Goal: Task Accomplishment & Management: Manage account settings

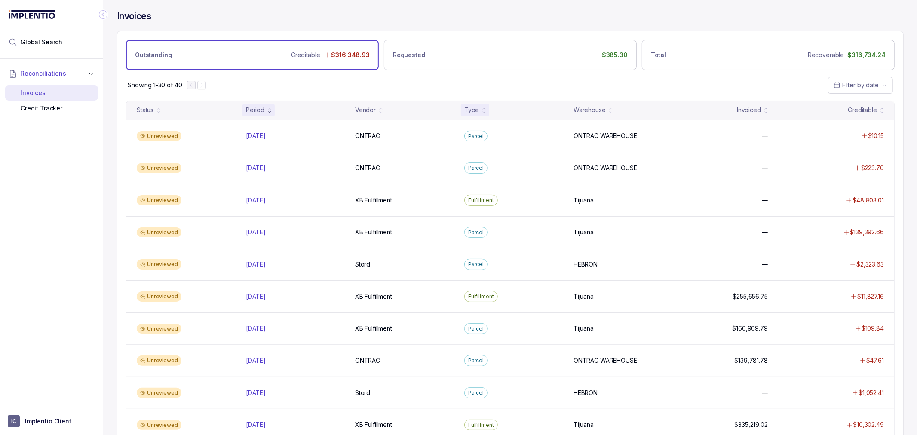
click at [472, 111] on div "Type" at bounding box center [471, 110] width 15 height 9
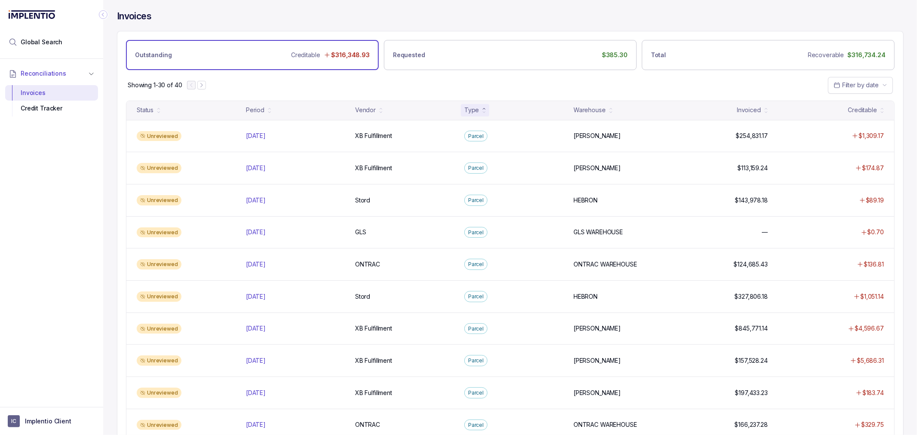
click at [472, 111] on div "Type" at bounding box center [471, 110] width 15 height 9
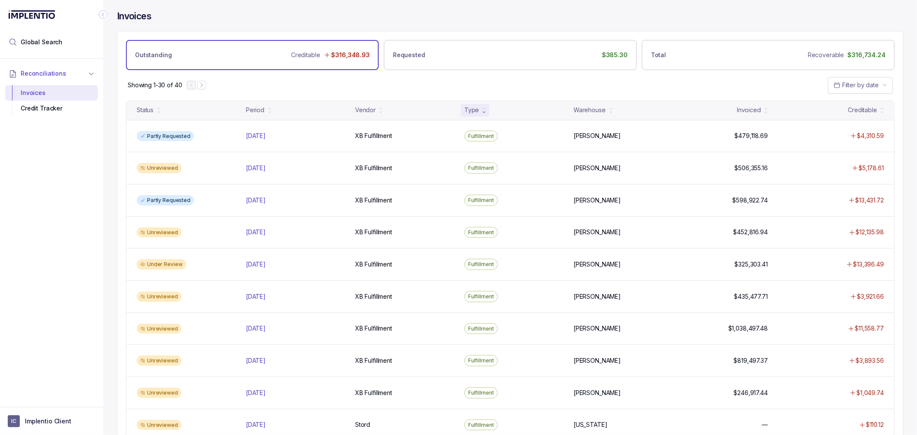
click at [476, 110] on div "Type" at bounding box center [471, 110] width 15 height 9
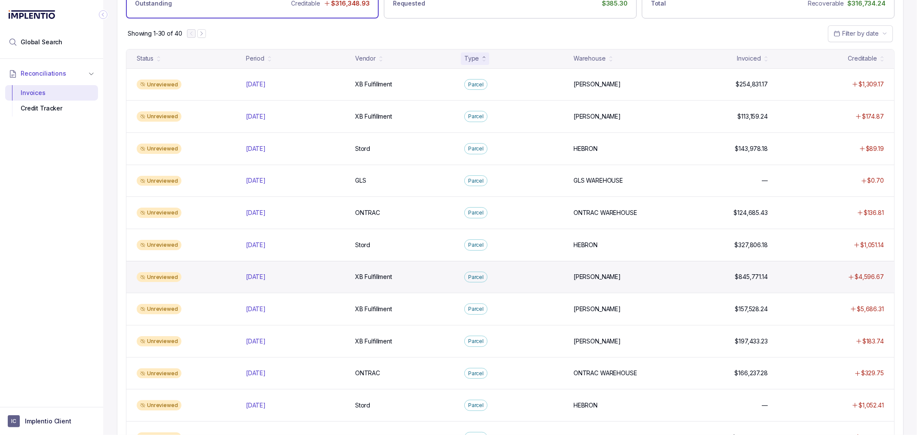
scroll to position [51, 0]
click at [366, 277] on p "XB Fulfillment" at bounding box center [373, 277] width 41 height 9
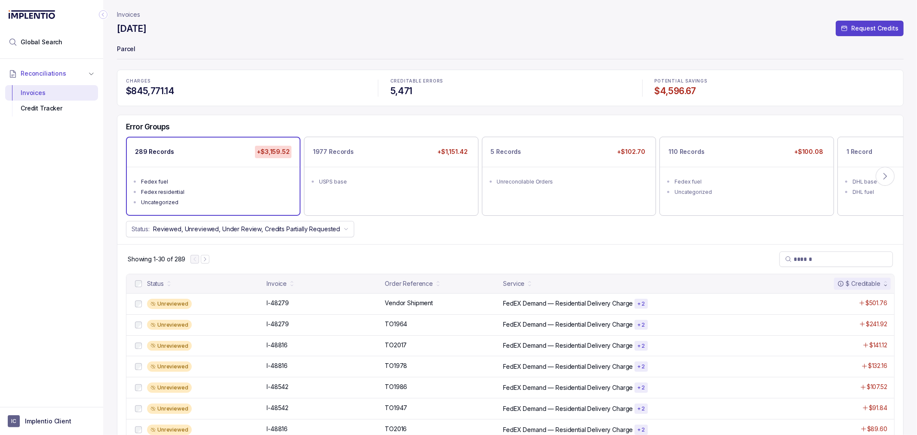
click at [517, 256] on div "Showing 1-30 of 289" at bounding box center [510, 259] width 786 height 30
click at [287, 324] on p "I-48279" at bounding box center [277, 324] width 27 height 9
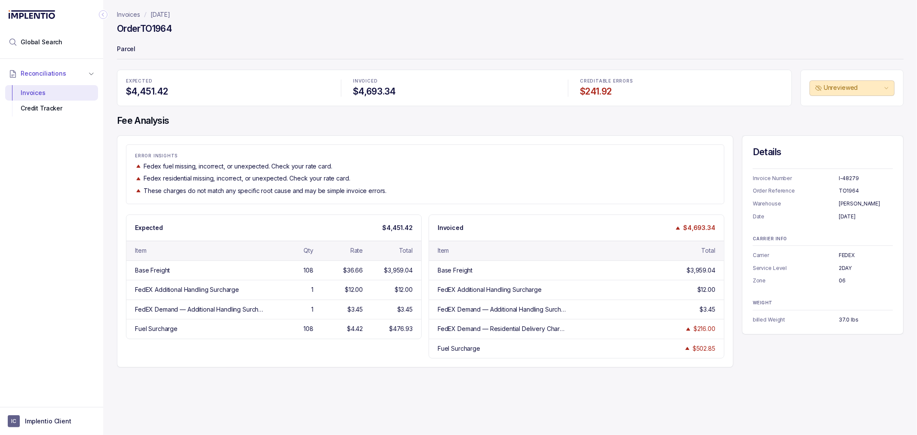
drag, startPoint x: 516, startPoint y: 191, endPoint x: 453, endPoint y: 209, distance: 65.7
click at [516, 191] on div "These charges do not match any specific root cause and may be simple invoice er…" at bounding box center [425, 191] width 581 height 9
click at [458, 173] on div "ERROR INSIGHTS Fedex fuel missing, incorrect, or unexpected. Check your rate ca…" at bounding box center [425, 175] width 598 height 42
click at [276, 158] on p "ERROR INSIGHTS" at bounding box center [425, 156] width 581 height 5
click at [279, 128] on div "EXPECTED $4,451.42 INVOICED $4,693.34 CREDITABLE ERRORS $241.92 Unreviewed Fee …" at bounding box center [510, 219] width 787 height 298
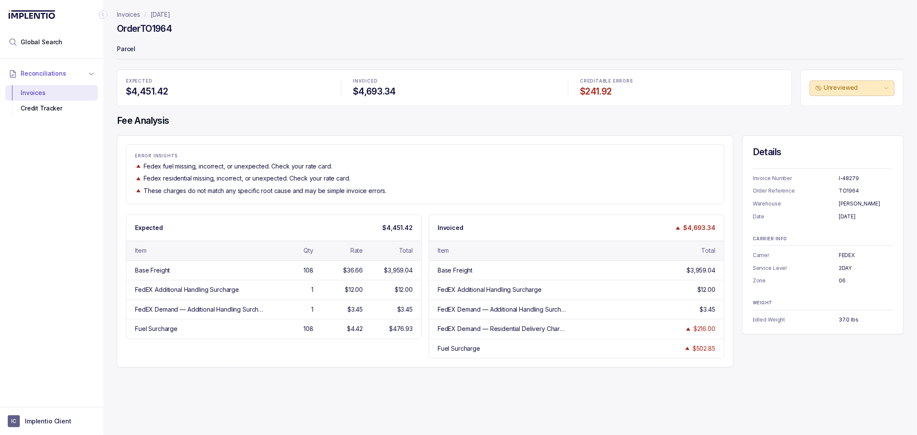
click at [471, 136] on div "ERROR INSIGHTS Fedex fuel missing, incorrect, or unexpected. Check your rate ca…" at bounding box center [425, 251] width 617 height 232
click at [532, 132] on div "EXPECTED $4,451.42 INVOICED $4,693.34 CREDITABLE ERRORS $241.92 Unreviewed Fee …" at bounding box center [510, 219] width 787 height 298
click at [551, 126] on h4 "Fee Analysis" at bounding box center [510, 121] width 787 height 12
click at [360, 132] on div "EXPECTED $4,451.42 INVOICED $4,693.34 CREDITABLE ERRORS $241.92 Unreviewed Fee …" at bounding box center [510, 219] width 787 height 298
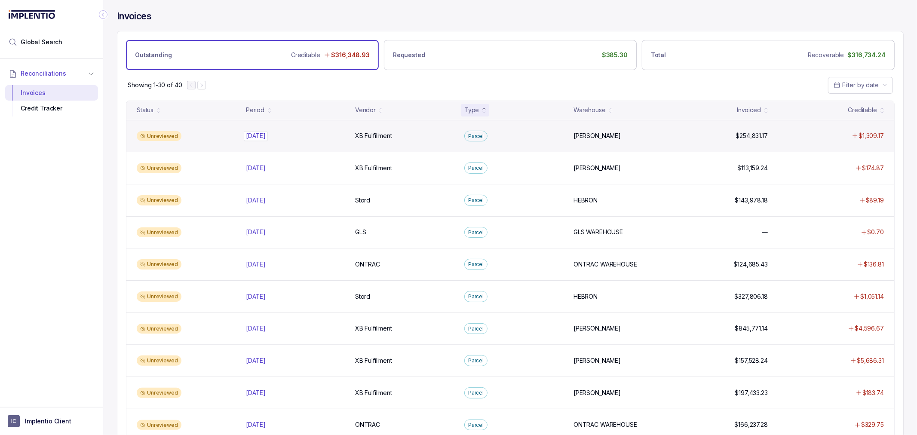
click at [264, 136] on p "[DATE]" at bounding box center [256, 135] width 24 height 9
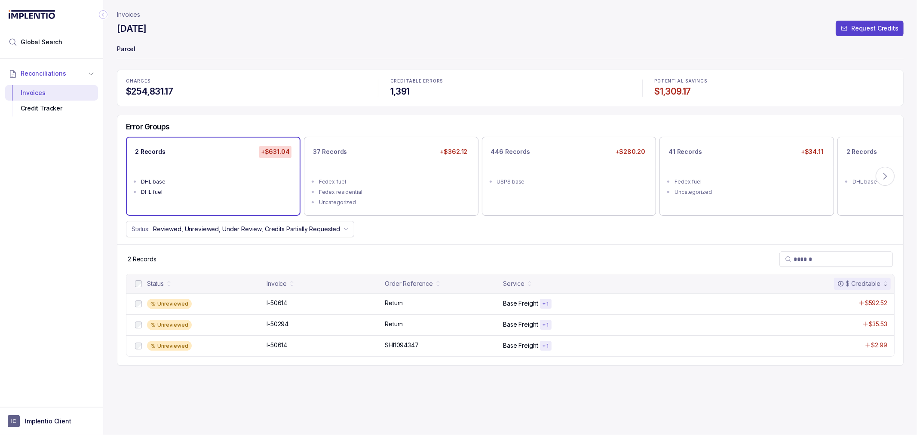
click at [307, 84] on div "CHARGES $254,831.17" at bounding box center [246, 88] width 250 height 29
click at [307, 83] on p "CHARGES" at bounding box center [246, 81] width 240 height 5
click at [280, 74] on div "CHARGES $254,831.17" at bounding box center [246, 88] width 250 height 29
click at [245, 74] on div "CHARGES $254,831.17" at bounding box center [246, 88] width 250 height 29
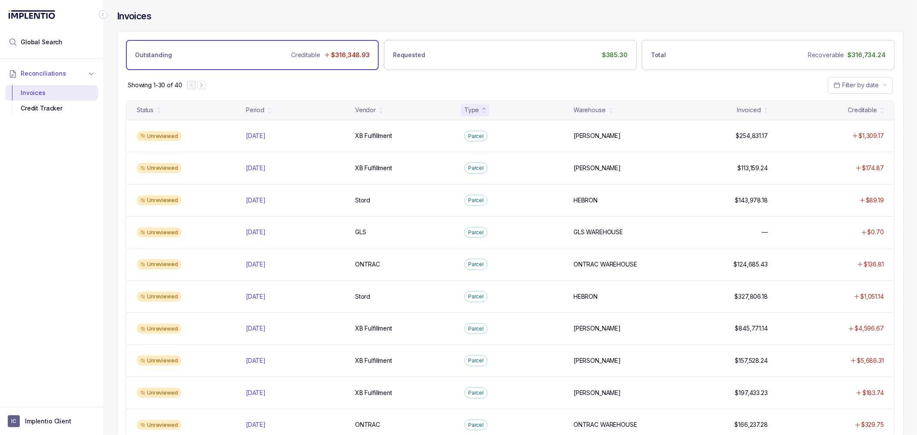
click at [345, 97] on div "Showing 1-30 of 40 Filter by date" at bounding box center [510, 85] width 786 height 30
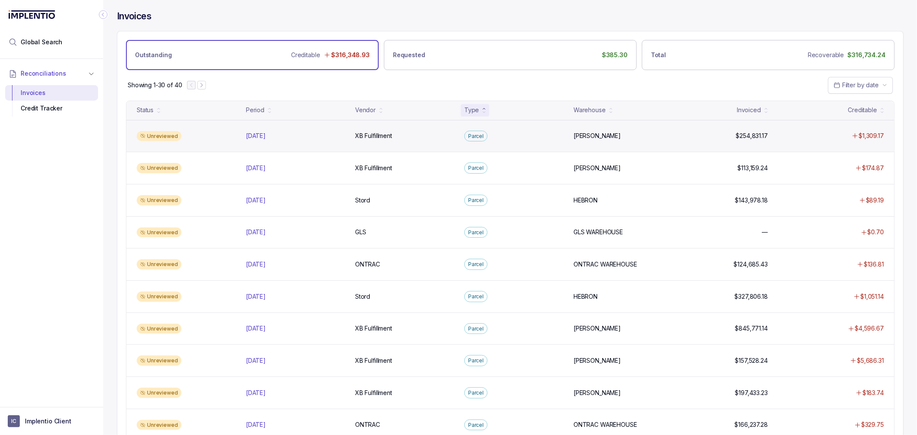
click at [257, 128] on div "Unreviewed [DATE] [DATE] XB Fulfillment XB Fulfillment Parcel [PERSON_NAME], [P…" at bounding box center [510, 136] width 768 height 32
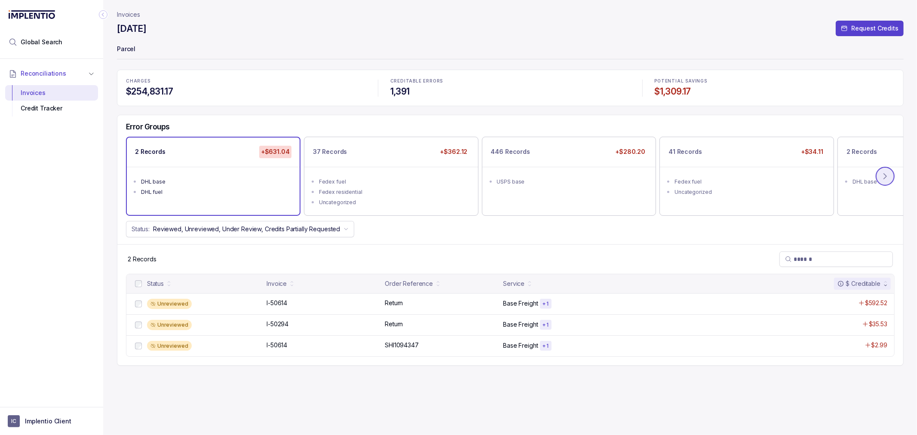
click at [878, 175] on button at bounding box center [885, 176] width 19 height 19
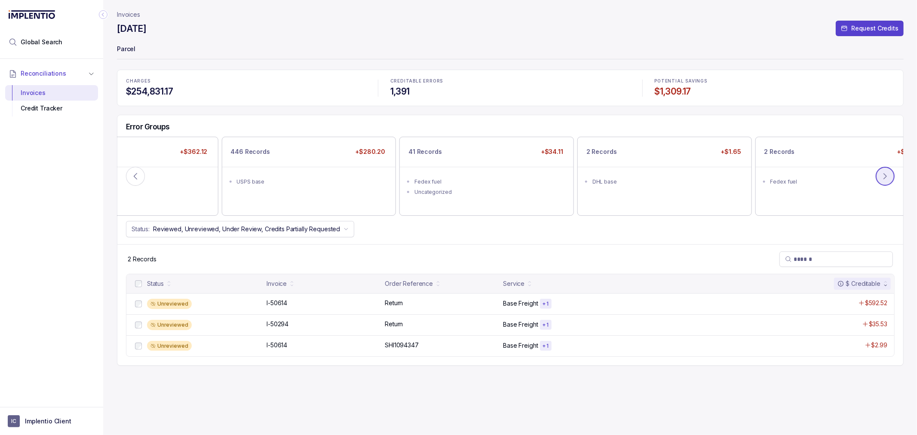
click at [881, 175] on icon at bounding box center [885, 176] width 9 height 9
click at [882, 175] on icon at bounding box center [885, 176] width 9 height 9
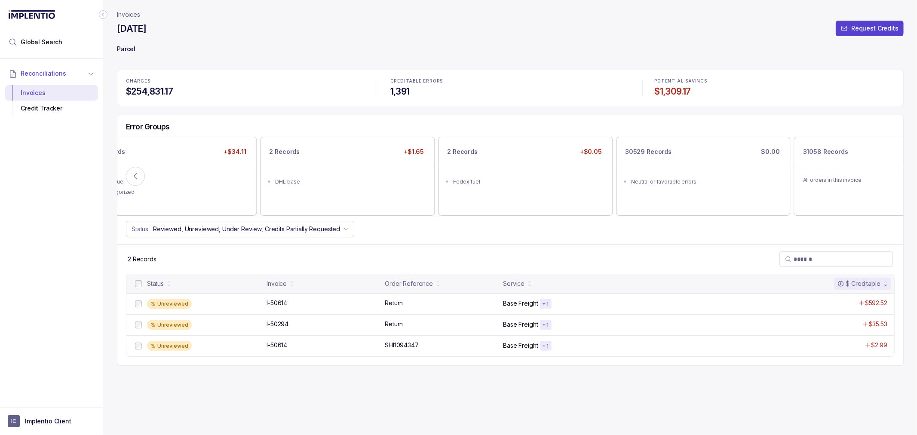
click at [882, 175] on icon at bounding box center [885, 176] width 9 height 9
click at [882, 175] on div "All orders in this invoice" at bounding box center [882, 180] width 174 height 26
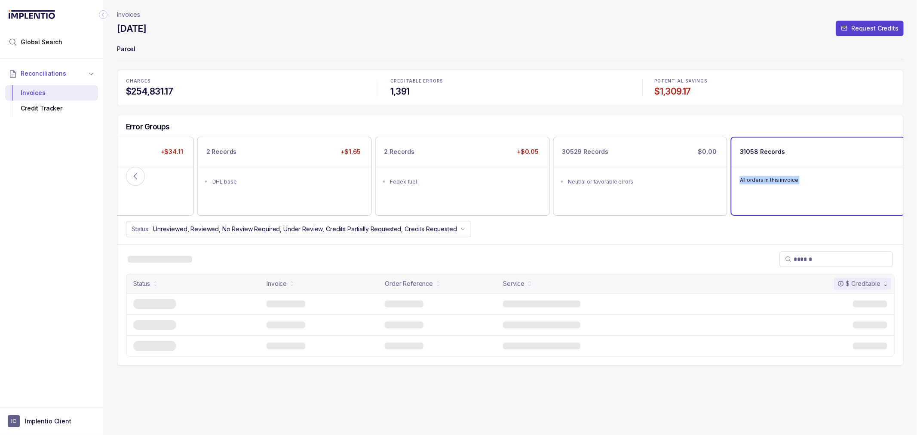
click at [882, 175] on div "All orders in this invoice" at bounding box center [818, 180] width 173 height 26
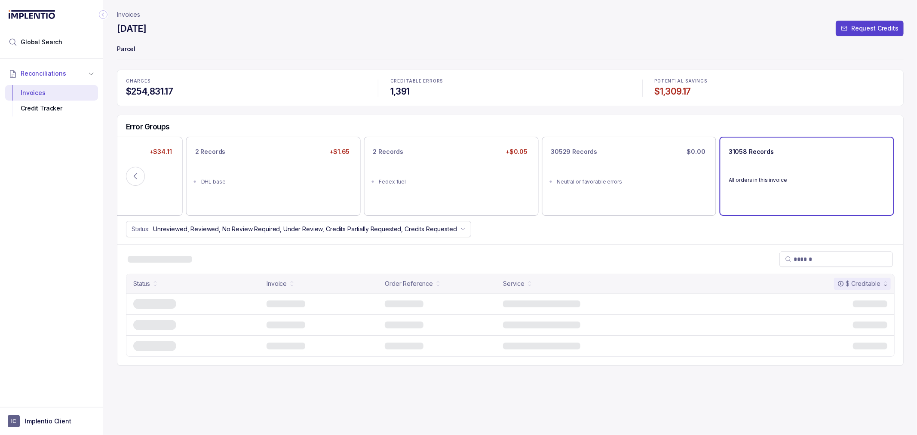
click at [715, 238] on div "Error Groups 2 Records +$631.04 DHL base DHL fuel 37 Records +$362.12 Fedex fue…" at bounding box center [510, 179] width 786 height 129
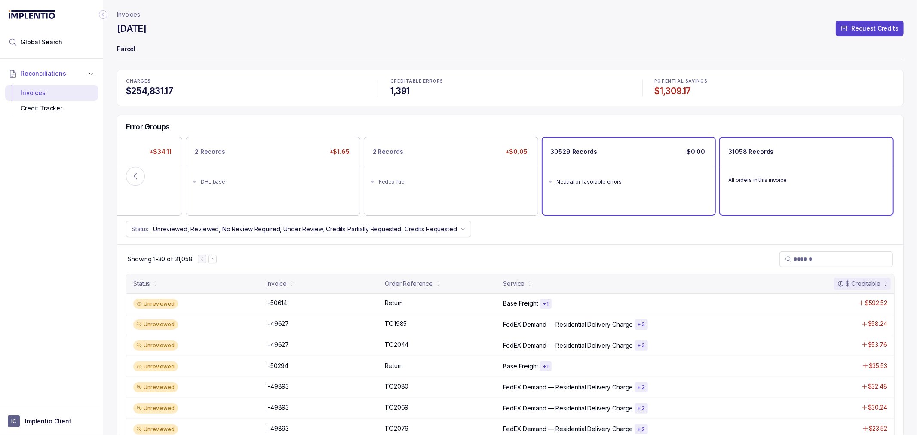
click at [649, 181] on div "Neutral or favorable errors" at bounding box center [632, 182] width 150 height 9
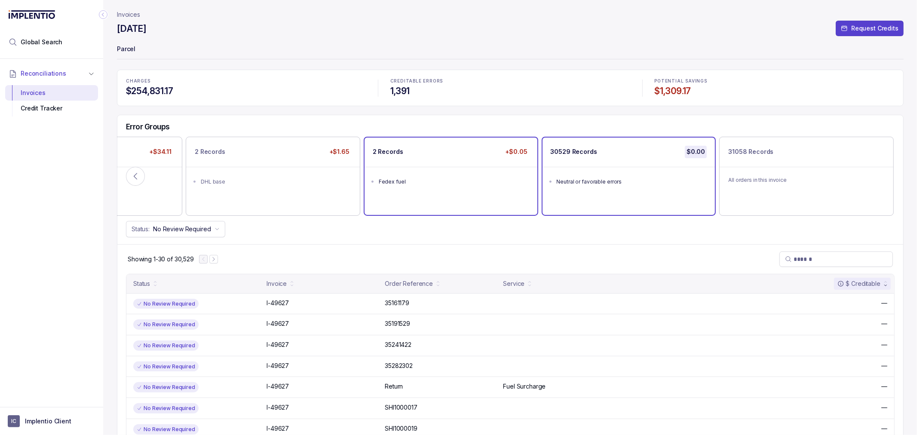
click at [472, 196] on div "2 Records +$0.05 Fedex fuel" at bounding box center [451, 176] width 173 height 77
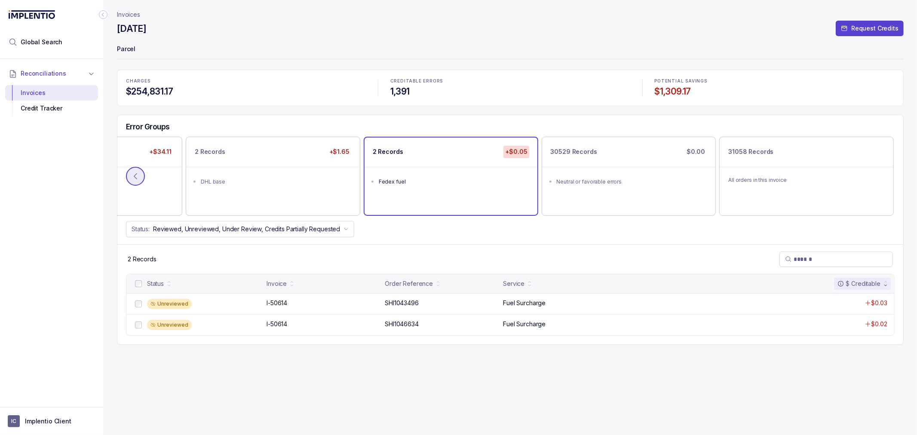
click at [139, 177] on icon at bounding box center [135, 176] width 9 height 9
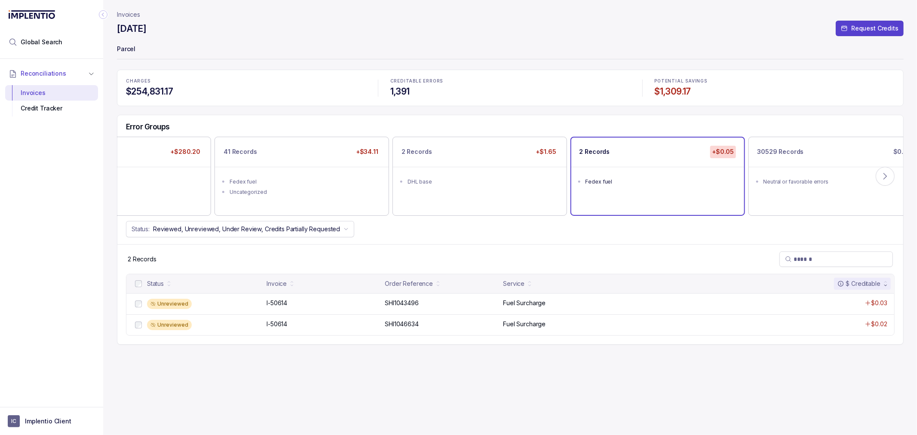
click at [139, 177] on icon at bounding box center [135, 176] width 9 height 9
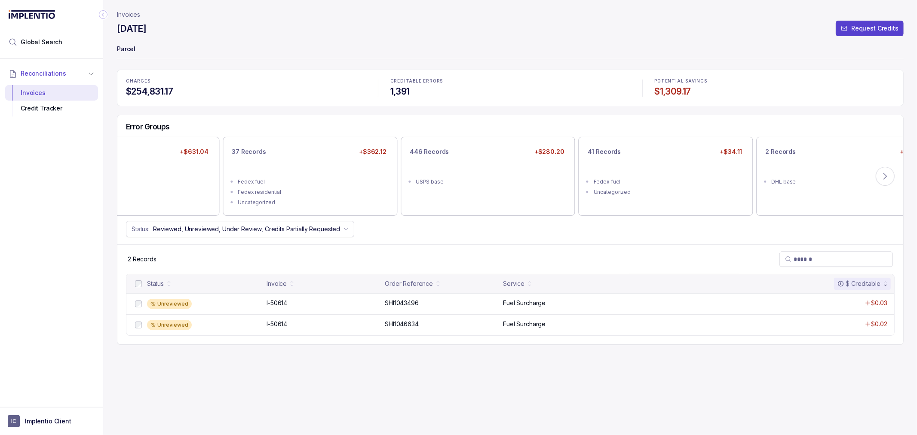
click at [139, 178] on div "DHL base" at bounding box center [135, 182] width 150 height 9
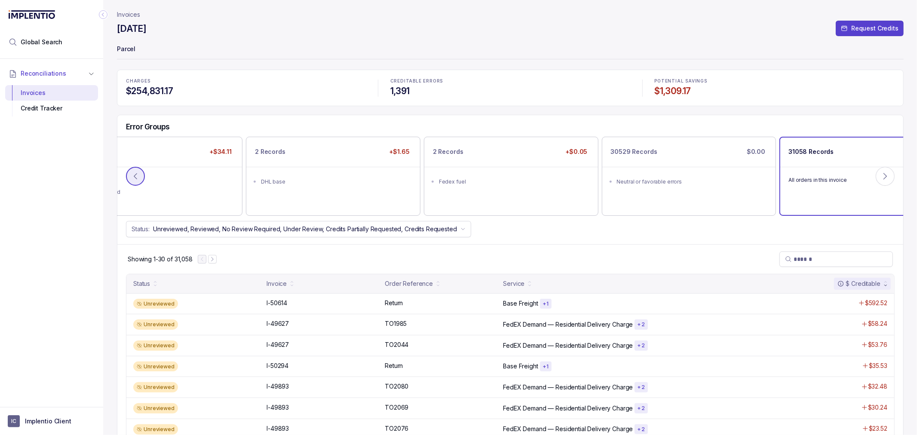
click at [140, 181] on icon at bounding box center [135, 176] width 9 height 9
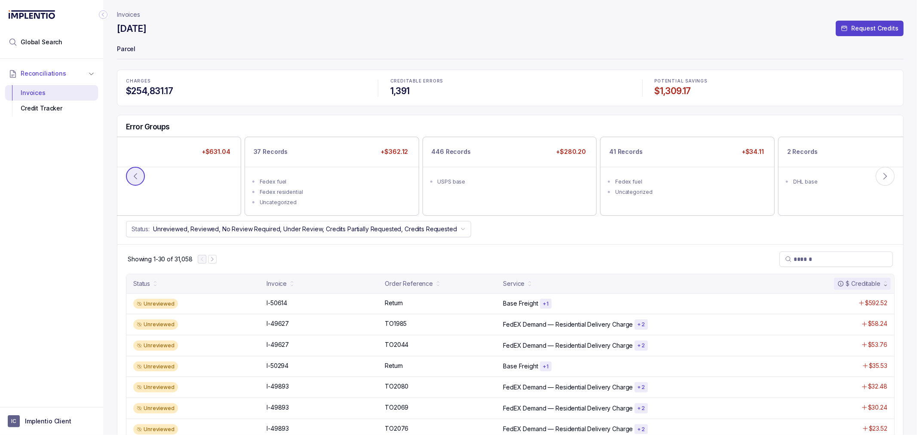
click at [133, 178] on icon at bounding box center [135, 176] width 9 height 9
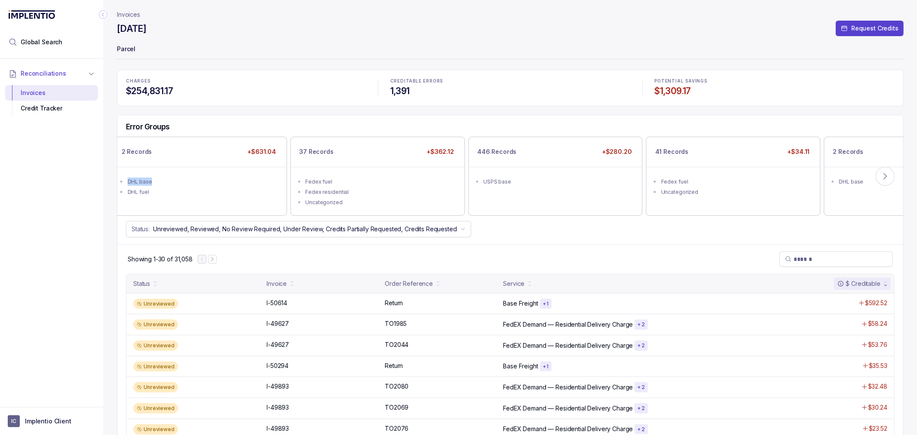
click at [133, 178] on ul "DHL base DHL fuel" at bounding box center [200, 186] width 174 height 38
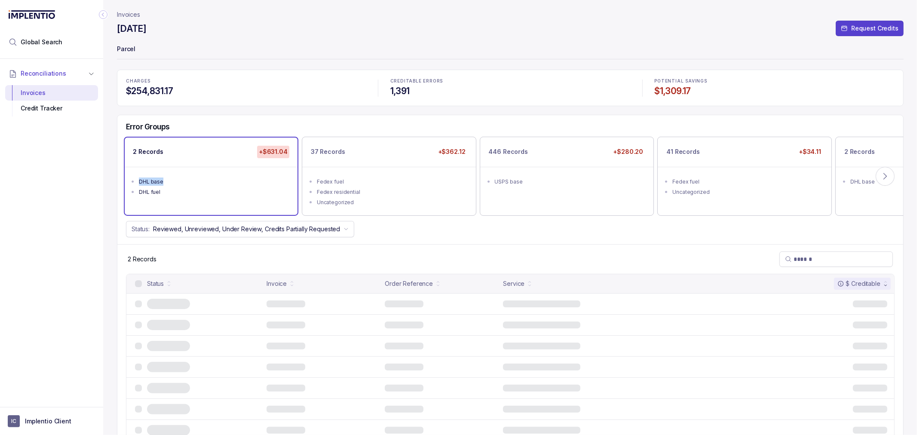
click at [133, 178] on ul "DHL base DHL fuel" at bounding box center [211, 186] width 173 height 38
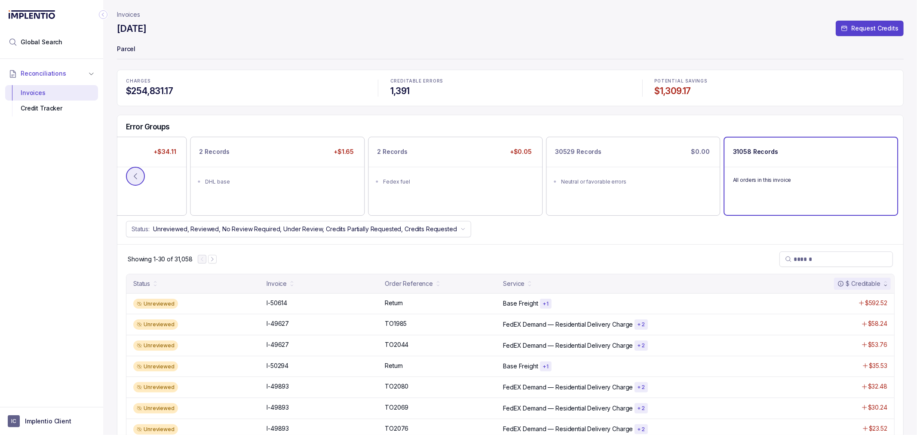
click at [138, 175] on icon at bounding box center [135, 176] width 9 height 9
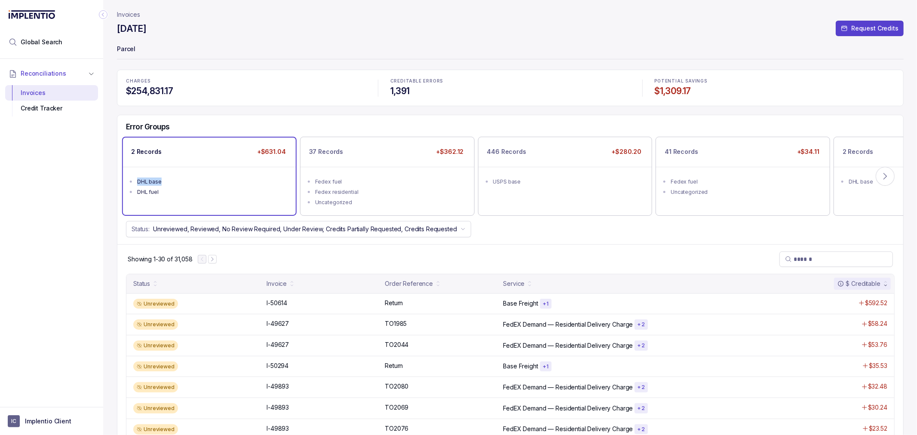
click at [182, 178] on div "DHL base" at bounding box center [212, 182] width 150 height 9
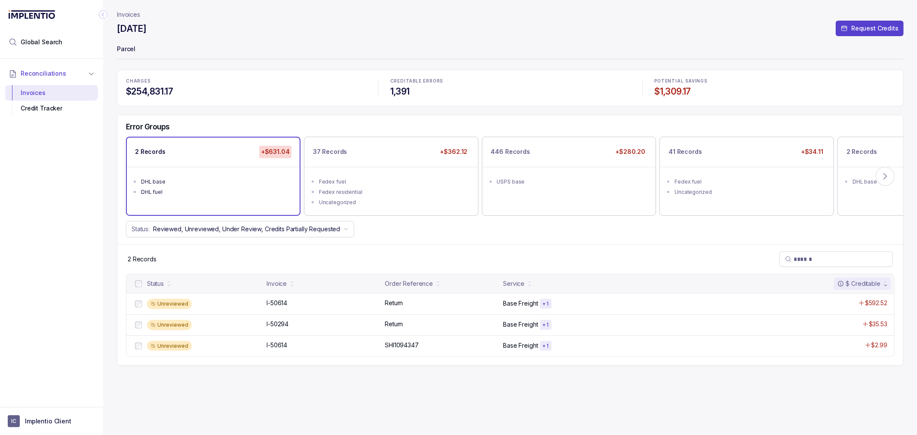
click at [134, 285] on div at bounding box center [138, 284] width 10 height 10
click at [515, 417] on p "Reject All Errors" at bounding box center [512, 416] width 46 height 9
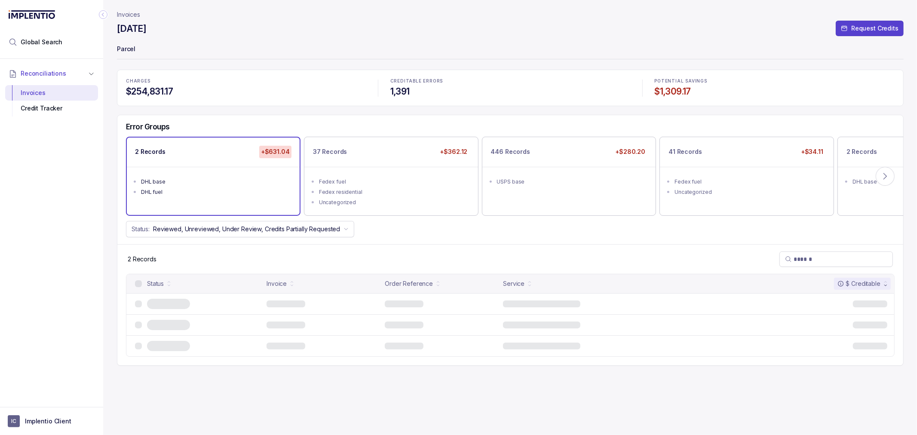
drag, startPoint x: 392, startPoint y: 187, endPoint x: 373, endPoint y: 197, distance: 21.0
click at [391, 187] on li "Fedex residential" at bounding box center [397, 191] width 157 height 10
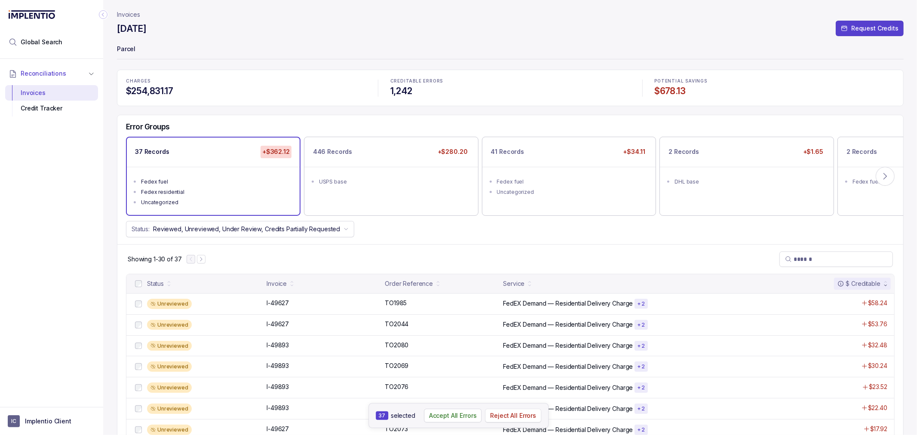
click at [511, 409] on button "Reject All Errors" at bounding box center [514, 416] width 56 height 14
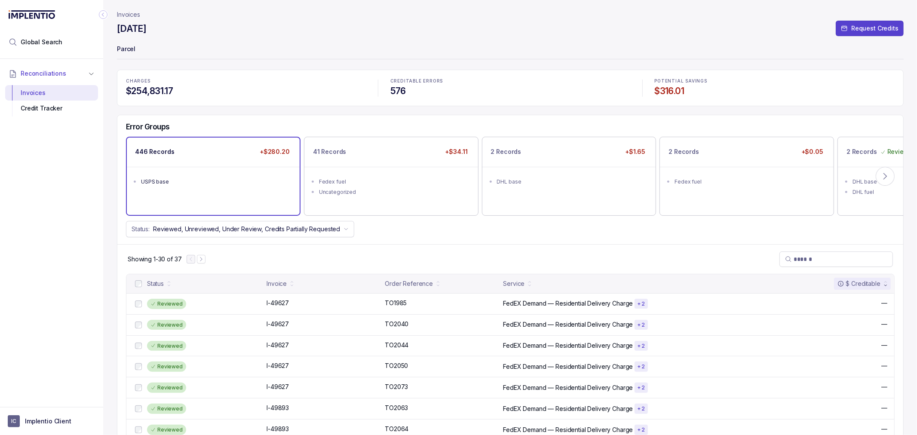
click at [221, 184] on div "USPS base" at bounding box center [216, 182] width 150 height 9
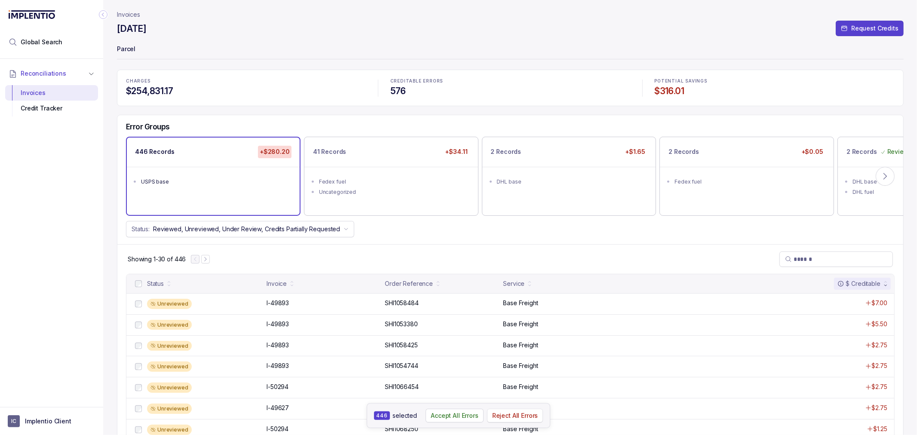
click at [516, 420] on p "Reject All Errors" at bounding box center [515, 416] width 46 height 9
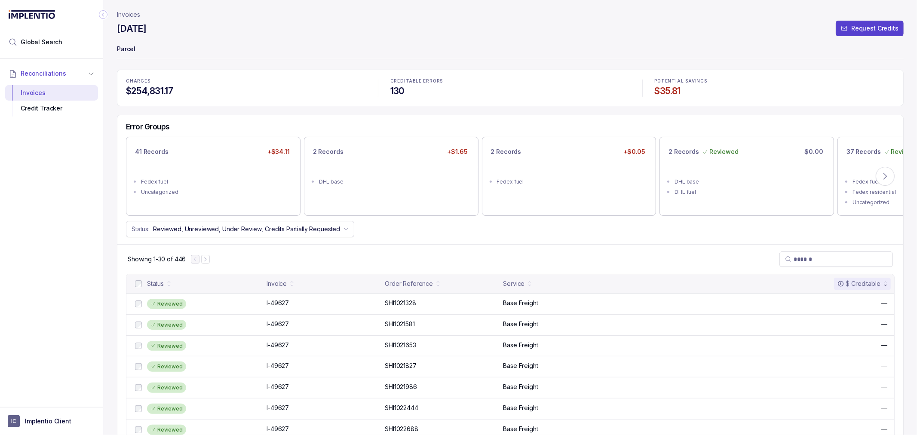
click at [488, 259] on div "Showing 1-30 of 446" at bounding box center [510, 259] width 786 height 30
click at [189, 149] on div "41 Records +$34.11" at bounding box center [213, 152] width 173 height 29
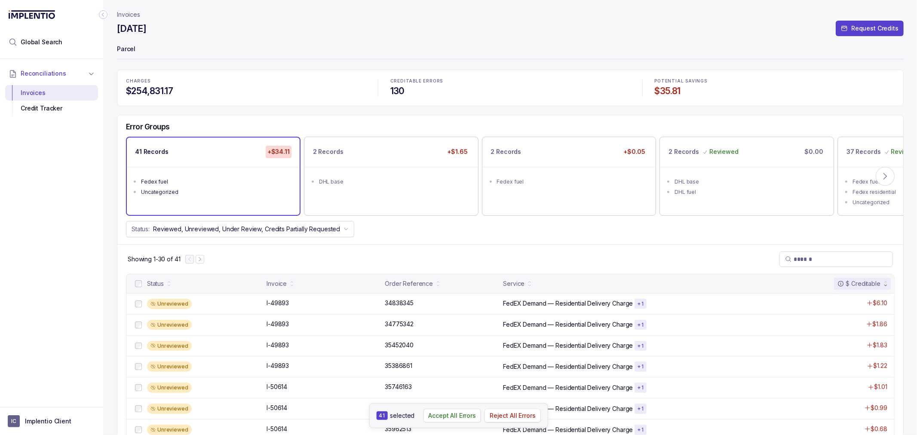
click at [526, 414] on p "Reject All Errors" at bounding box center [513, 416] width 46 height 9
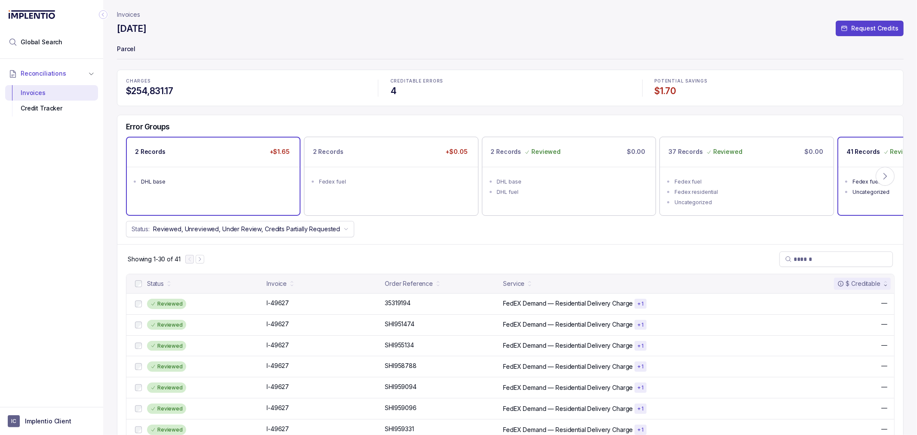
click at [232, 181] on div "DHL base" at bounding box center [216, 182] width 150 height 9
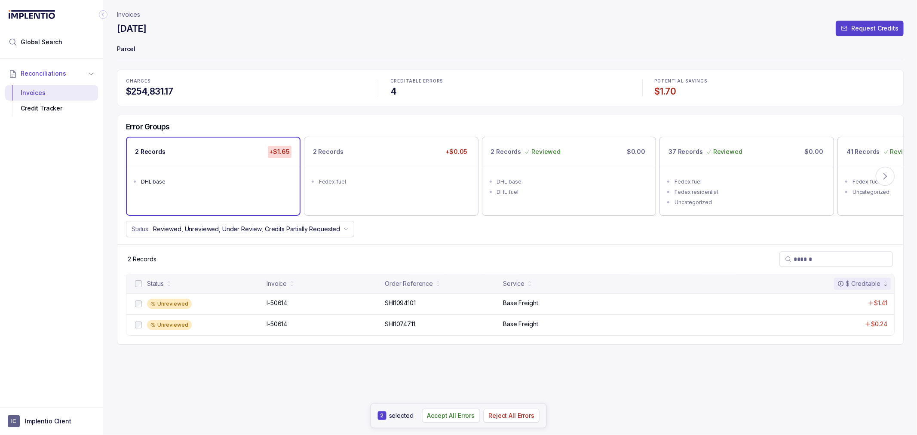
click at [504, 418] on p "Reject All Errors" at bounding box center [512, 416] width 46 height 9
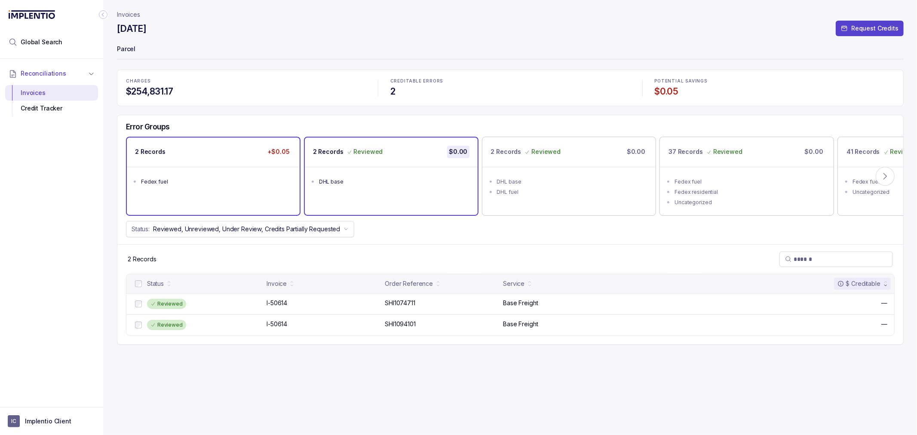
click at [222, 187] on ul "Fedex fuel" at bounding box center [213, 181] width 173 height 28
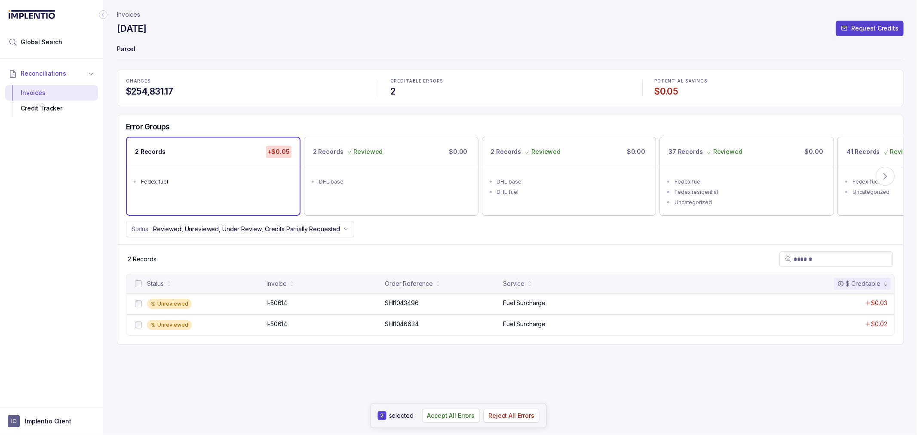
click at [509, 418] on p "Reject All Errors" at bounding box center [512, 416] width 46 height 9
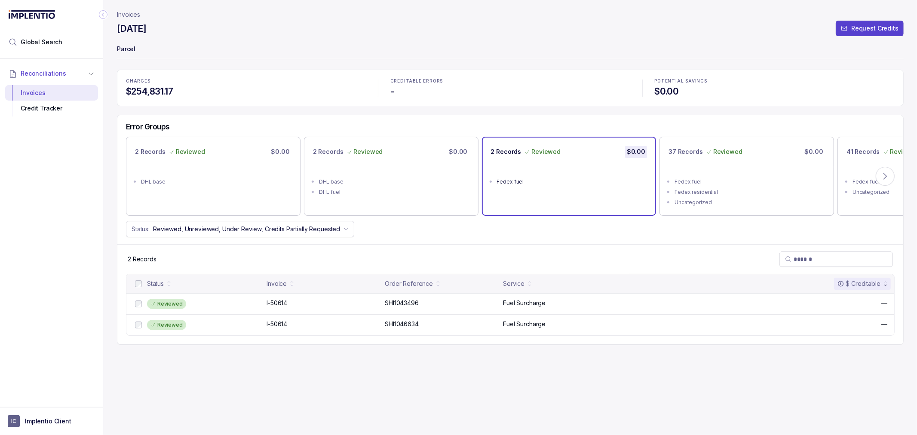
drag, startPoint x: 130, startPoint y: 15, endPoint x: 135, endPoint y: 16, distance: 5.2
click at [130, 15] on p "Invoices" at bounding box center [128, 14] width 23 height 9
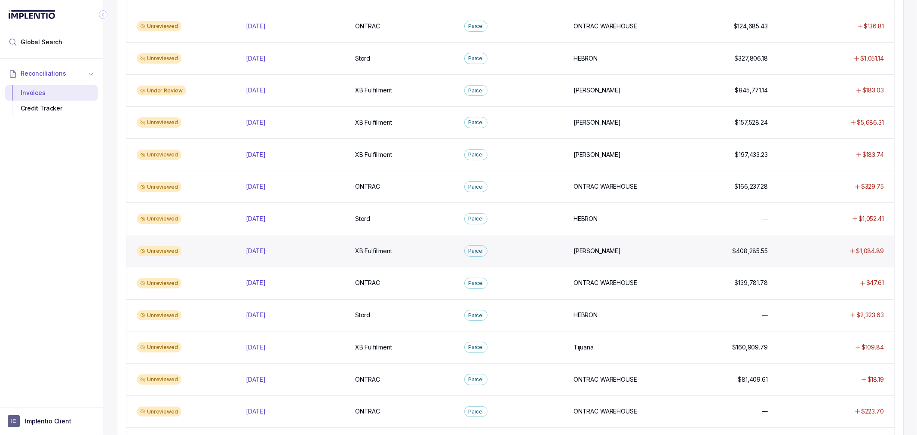
scroll to position [239, 0]
click at [253, 248] on p "[DATE]" at bounding box center [256, 250] width 24 height 9
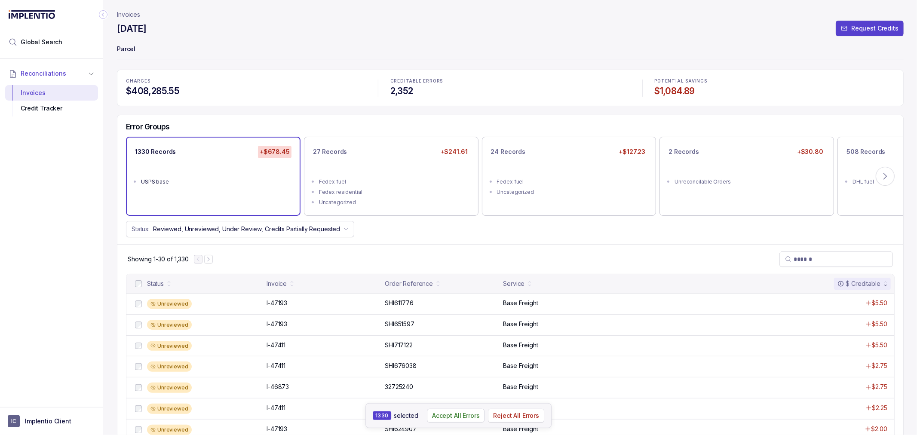
click at [525, 419] on p "Reject All Errors" at bounding box center [517, 416] width 46 height 9
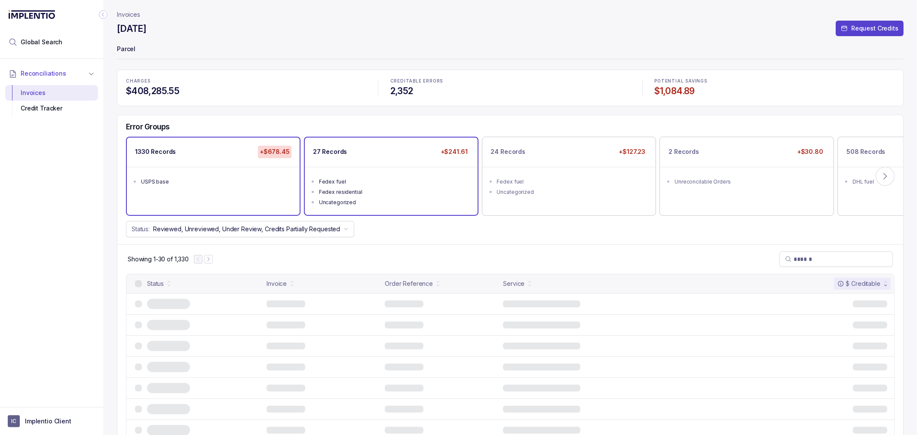
click at [346, 179] on div "Fedex fuel" at bounding box center [394, 182] width 150 height 9
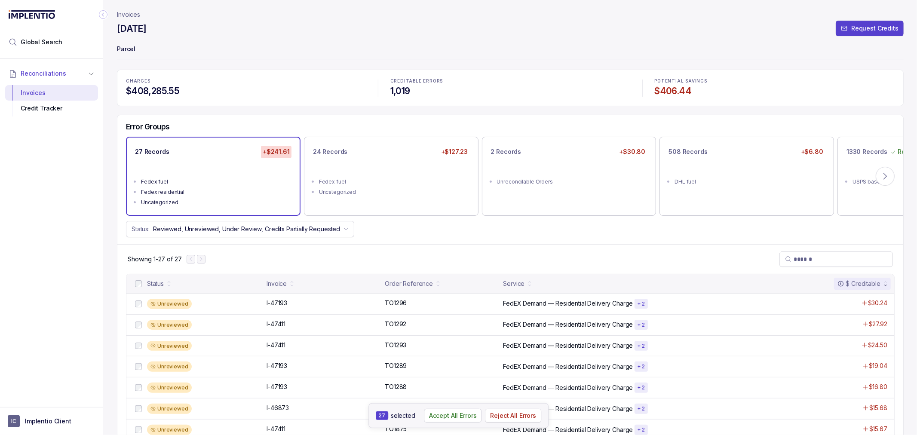
click at [526, 416] on p "Reject All Errors" at bounding box center [514, 416] width 46 height 9
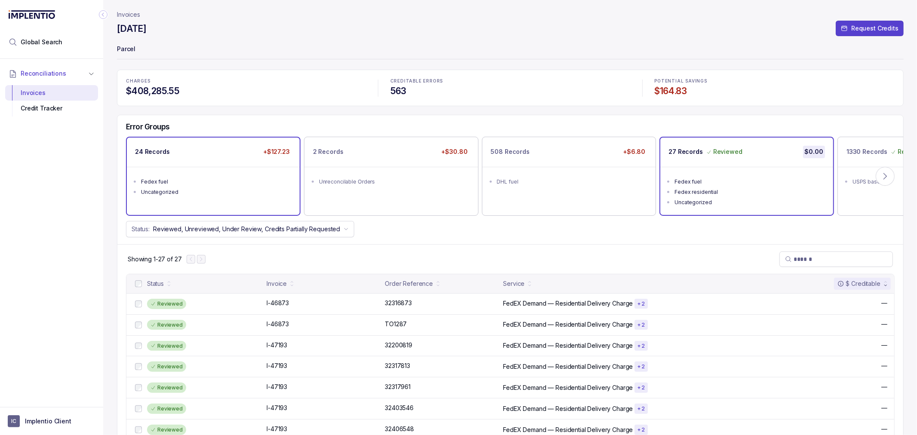
click at [231, 166] on div "24 Records +$127.23" at bounding box center [213, 152] width 173 height 29
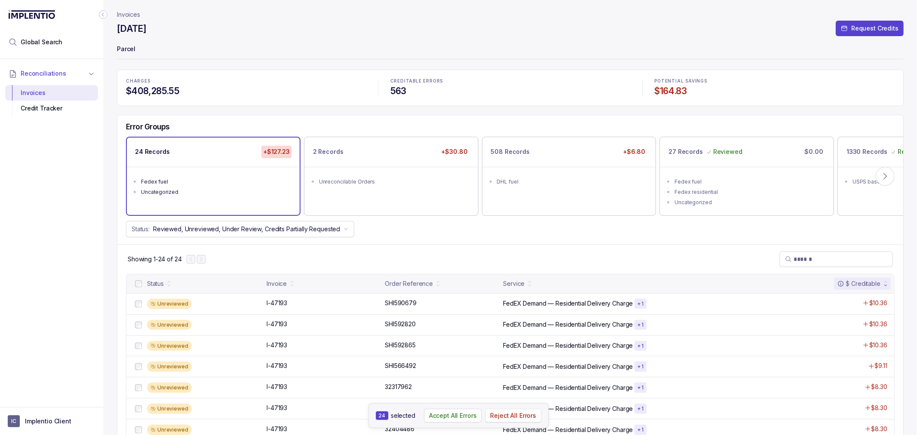
click at [511, 415] on p "Reject All Errors" at bounding box center [514, 416] width 46 height 9
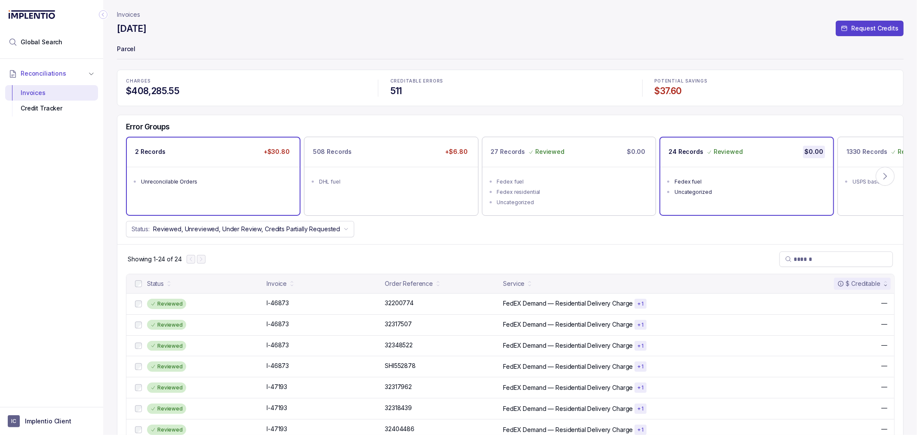
click at [226, 196] on div "2 Records +$30.80 Unreconcilable Orders" at bounding box center [213, 176] width 173 height 77
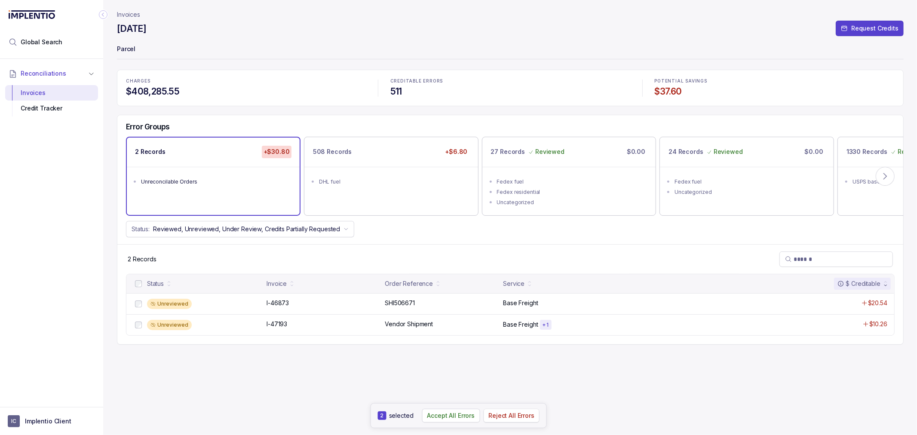
click at [525, 415] on p "Reject All Errors" at bounding box center [512, 416] width 46 height 9
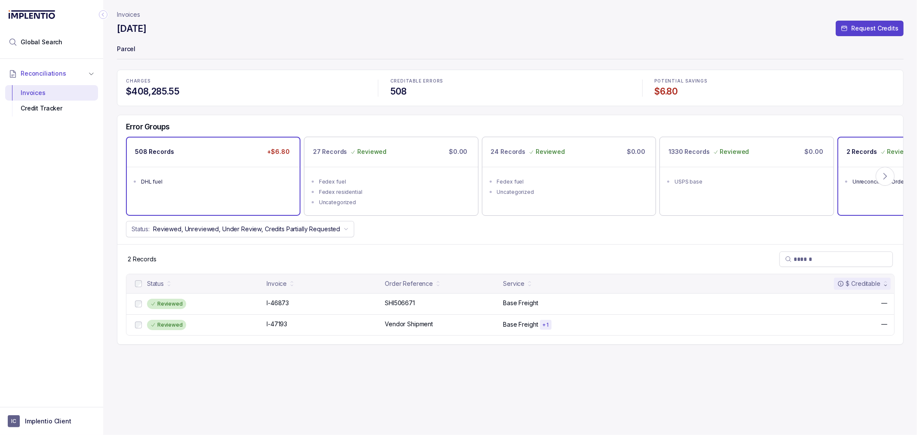
click at [200, 194] on ul "DHL fuel" at bounding box center [213, 181] width 173 height 28
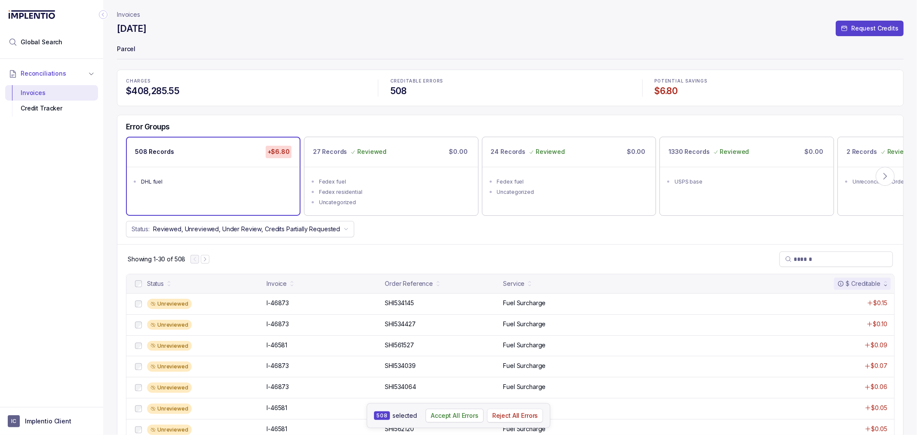
click at [527, 416] on p "Reject All Errors" at bounding box center [515, 416] width 46 height 9
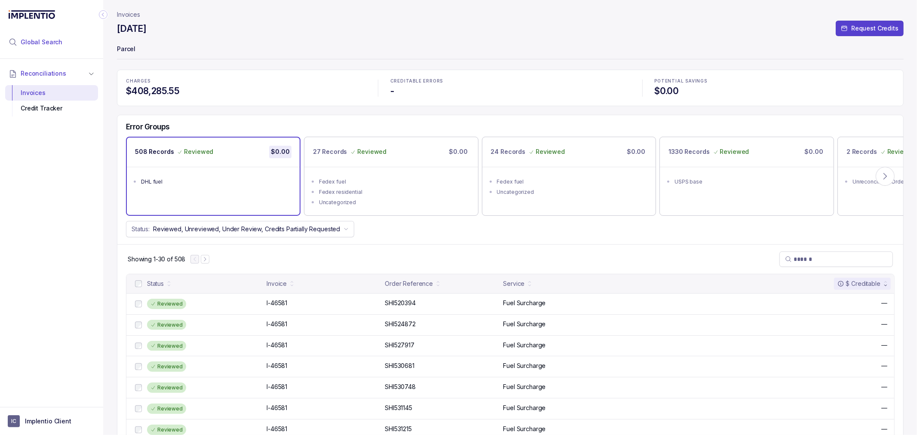
click at [46, 42] on span "Global Search" at bounding box center [42, 42] width 42 height 9
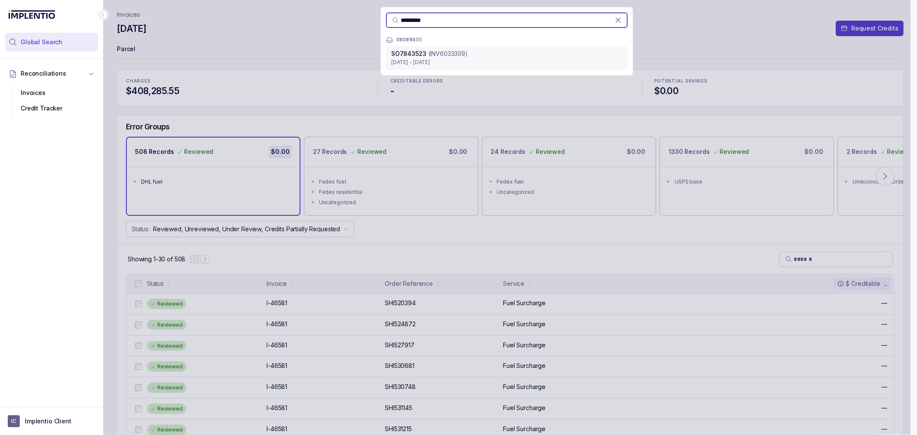
type input "*********"
click at [513, 64] on p "[DATE] - [DATE]" at bounding box center [506, 62] width 231 height 9
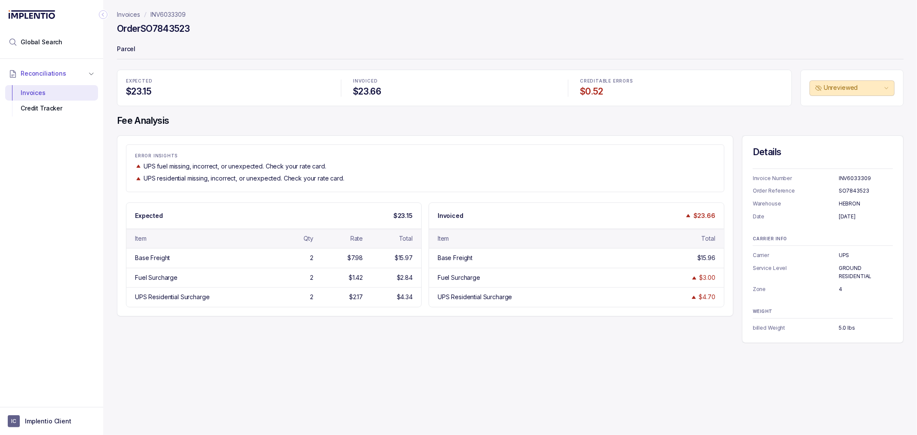
click at [662, 328] on div "ERROR INSIGHTS UPS fuel missing, incorrect, or unexpected. Check your rate card…" at bounding box center [510, 239] width 787 height 208
click at [469, 338] on div "ERROR INSIGHTS UPS fuel missing, incorrect, or unexpected. Check your rate card…" at bounding box center [510, 239] width 787 height 208
click at [463, 337] on div "ERROR INSIGHTS UPS fuel missing, incorrect, or unexpected. Check your rate card…" at bounding box center [510, 239] width 787 height 208
click at [482, 375] on div "Invoices INV6033309 Order SO7843523 Parcel EXPECTED $23.15 INVOICED $23.66 CRED…" at bounding box center [507, 217] width 808 height 435
click at [163, 26] on h4 "Order SO7843523" at bounding box center [153, 29] width 73 height 12
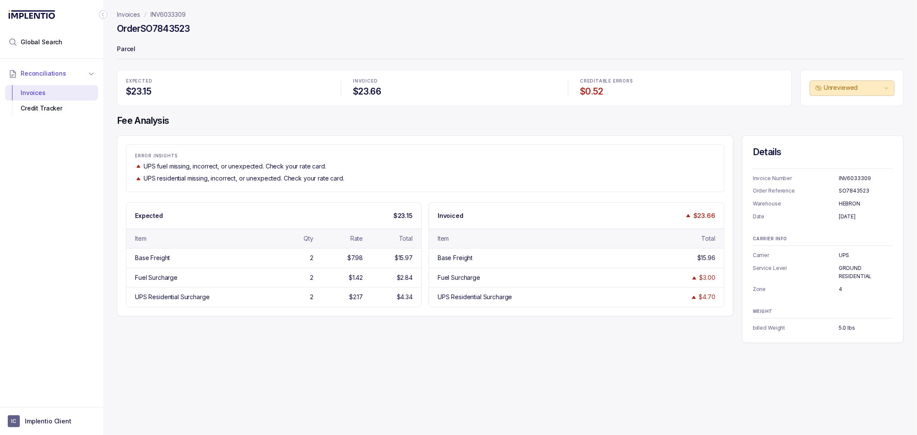
click at [391, 343] on div "Invoices INV6033309 Order SO7843523 Parcel EXPECTED $23.15 INVOICED $23.66 CRED…" at bounding box center [507, 217] width 808 height 435
click at [561, 369] on div "Invoices INV6033309 Order SO7843523 Parcel EXPECTED $23.15 INVOICED $23.66 CRED…" at bounding box center [507, 217] width 808 height 435
click at [522, 359] on div "Invoices INV6033309 Order SO7843523 Parcel EXPECTED $23.15 INVOICED $23.66 CRED…" at bounding box center [507, 217] width 808 height 435
click at [473, 353] on div "Invoices INV6033309 Order SO7843523 Parcel EXPECTED $23.15 INVOICED $23.66 CRED…" at bounding box center [507, 217] width 808 height 435
click at [375, 353] on div "Invoices INV6033309 Order SO7843523 Parcel EXPECTED $23.15 INVOICED $23.66 CRED…" at bounding box center [507, 217] width 808 height 435
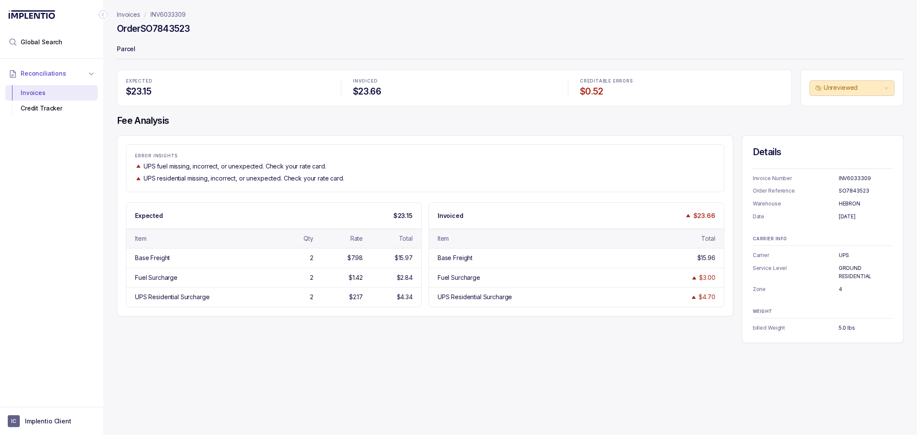
click at [371, 332] on div "ERROR INSIGHTS UPS fuel missing, incorrect, or unexpected. Check your rate card…" at bounding box center [510, 239] width 787 height 208
click at [368, 334] on div "ERROR INSIGHTS UPS fuel missing, incorrect, or unexpected. Check your rate card…" at bounding box center [510, 239] width 787 height 208
click at [328, 330] on div "ERROR INSIGHTS UPS fuel missing, incorrect, or unexpected. Check your rate card…" at bounding box center [510, 239] width 787 height 208
click at [659, 370] on div "Invoices INV6033309 Order SO7843523 Parcel EXPECTED $23.15 INVOICED $23.66 CRED…" at bounding box center [507, 217] width 808 height 435
click at [652, 360] on div "Invoices INV6033309 Order SO7843523 Parcel EXPECTED $23.15 INVOICED $23.66 CRED…" at bounding box center [507, 217] width 808 height 435
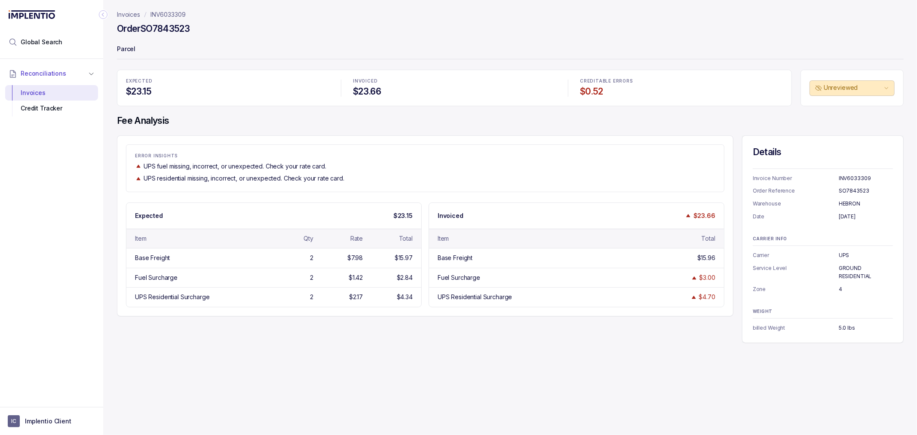
click at [648, 361] on div "Invoices INV6033309 Order SO7843523 Parcel EXPECTED $23.15 INVOICED $23.66 CRED…" at bounding box center [507, 217] width 808 height 435
click at [642, 349] on div "Invoices INV6033309 Order SO7843523 Parcel EXPECTED $23.15 INVOICED $23.66 CRED…" at bounding box center [507, 217] width 808 height 435
click at [650, 332] on div "ERROR INSIGHTS UPS fuel missing, incorrect, or unexpected. Check your rate card…" at bounding box center [510, 239] width 787 height 208
click at [510, 290] on div "UPS Residential Surcharge $4.70" at bounding box center [576, 296] width 295 height 19
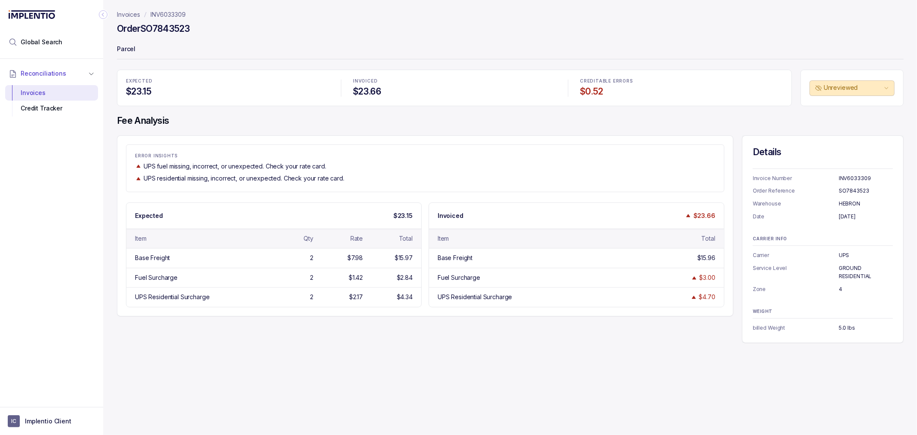
click at [314, 336] on div "ERROR INSIGHTS UPS fuel missing, incorrect, or unexpected. Check your rate card…" at bounding box center [510, 239] width 787 height 208
click at [319, 335] on div "ERROR INSIGHTS UPS fuel missing, incorrect, or unexpected. Check your rate card…" at bounding box center [510, 239] width 787 height 208
click at [512, 322] on div "ERROR INSIGHTS UPS fuel missing, incorrect, or unexpected. Check your rate card…" at bounding box center [510, 239] width 787 height 208
